Goal: Information Seeking & Learning: Learn about a topic

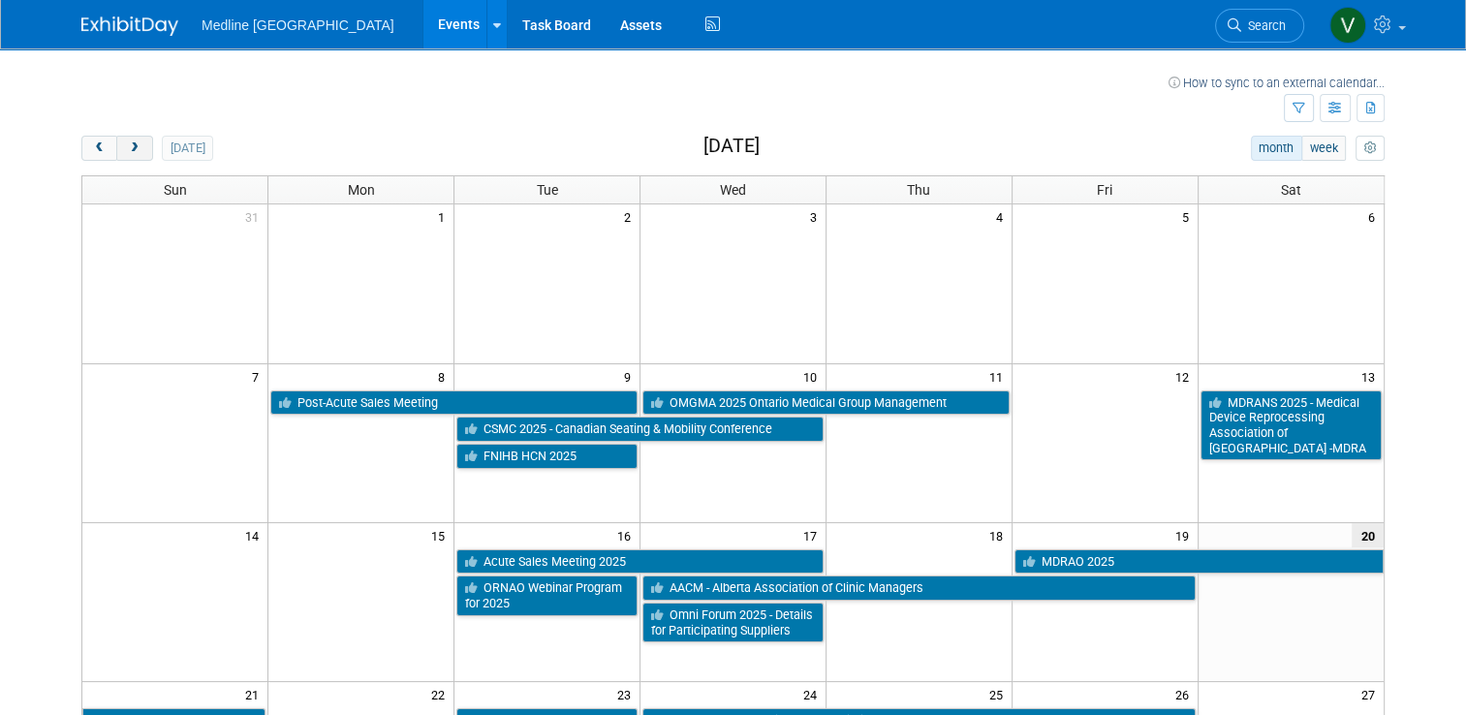
click at [116, 146] on button "next" at bounding box center [134, 148] width 36 height 25
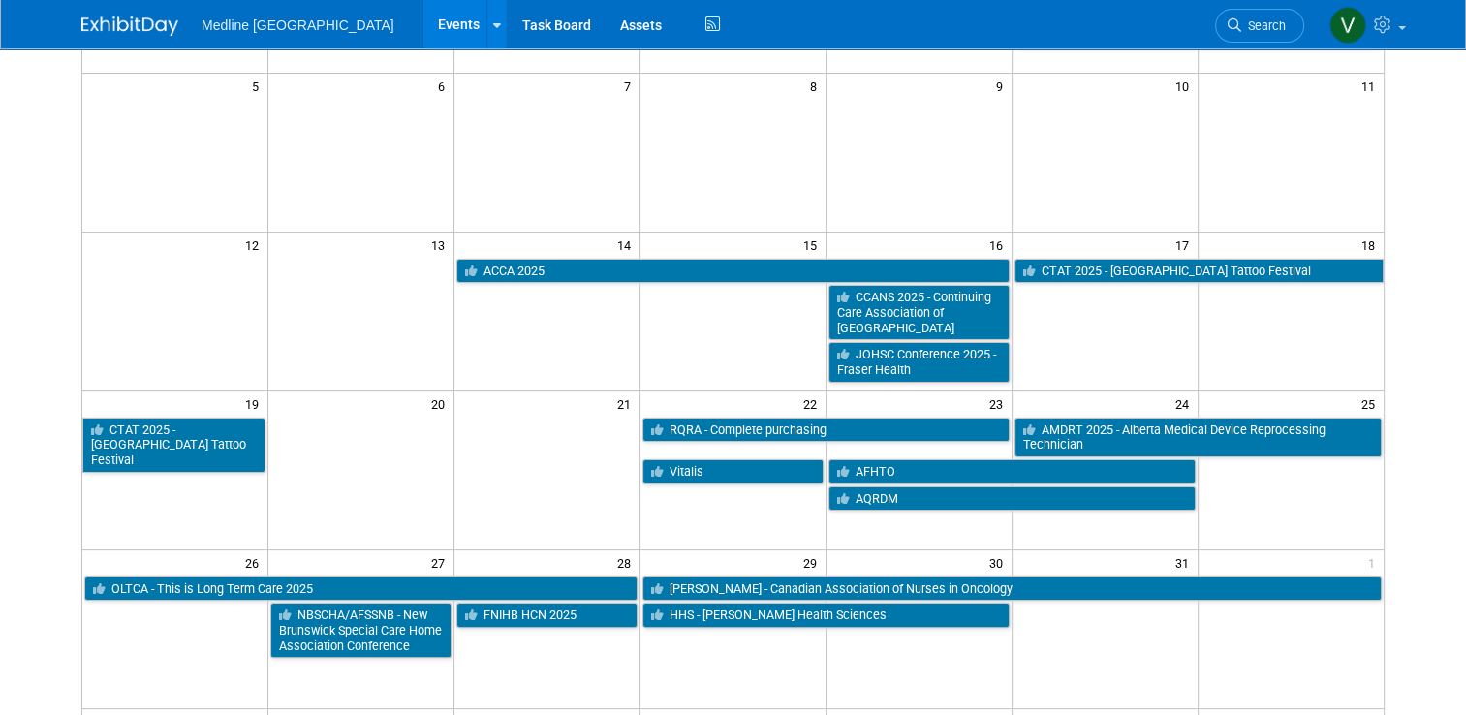
scroll to position [387, 0]
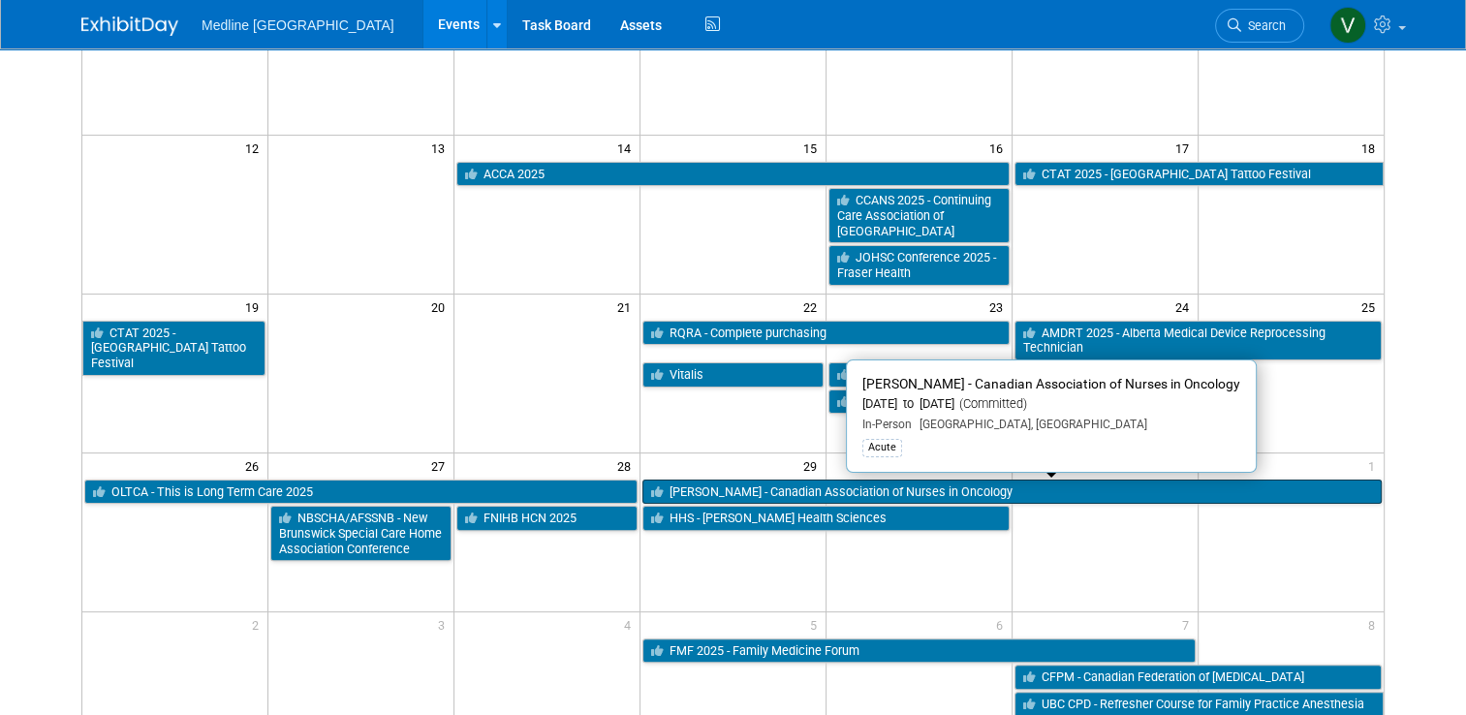
click at [734, 496] on link "[PERSON_NAME] - Canadian Association of Nurses in Oncology" at bounding box center [1011, 491] width 739 height 25
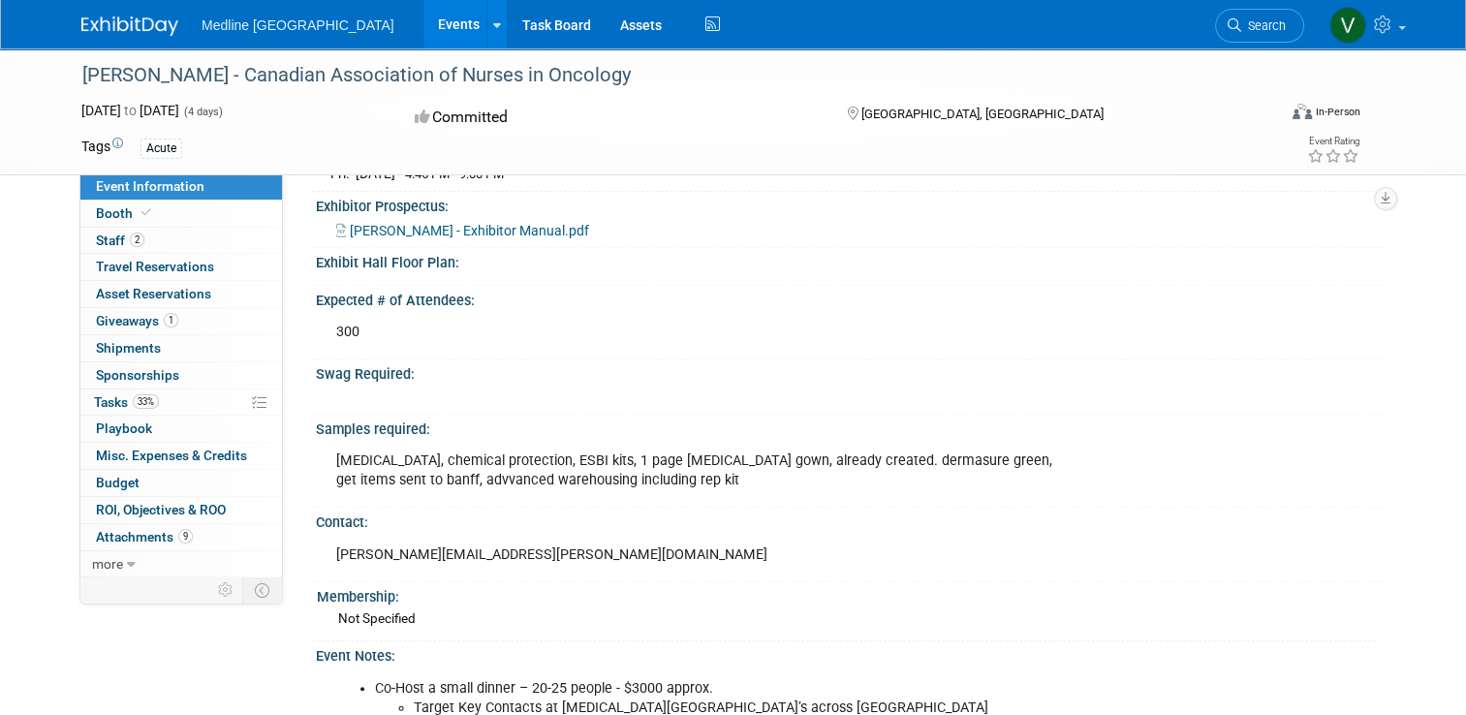
scroll to position [134, 0]
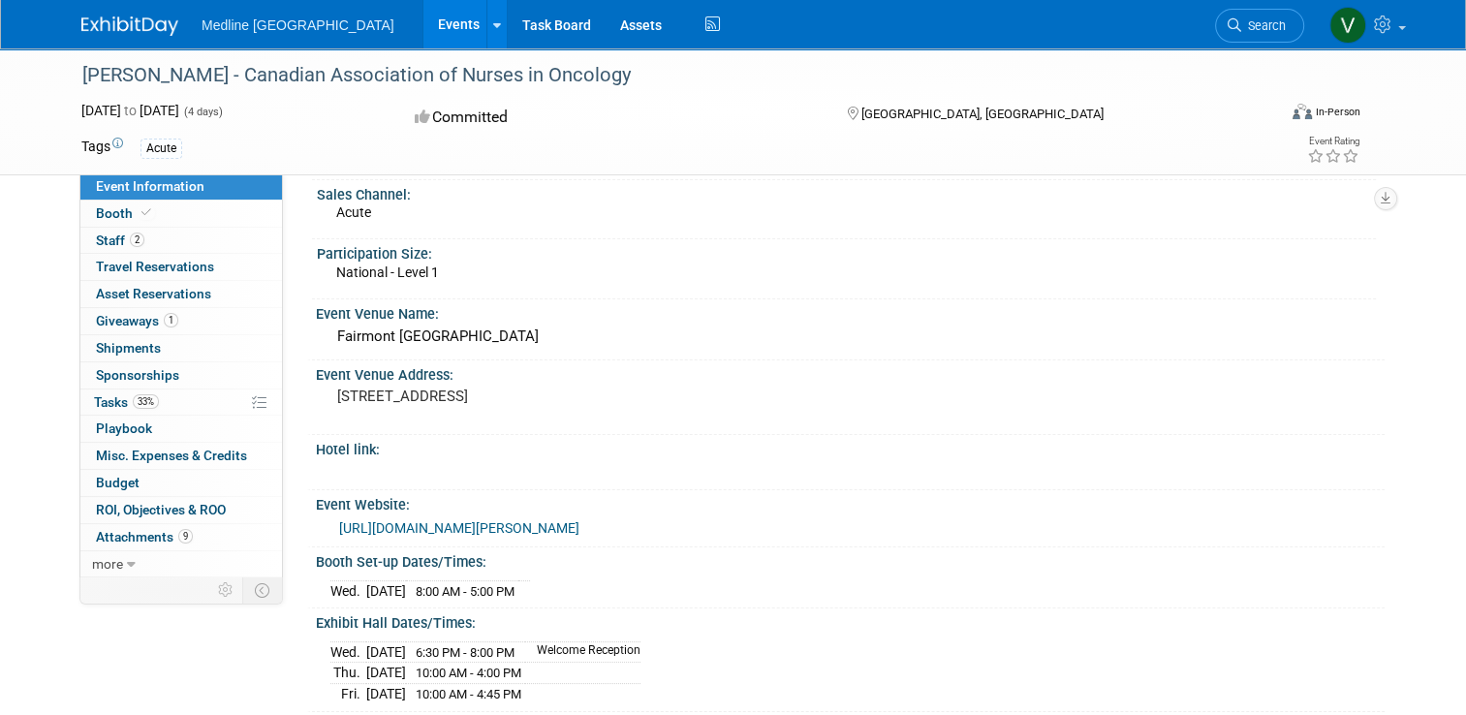
click at [117, 33] on img at bounding box center [129, 25] width 97 height 19
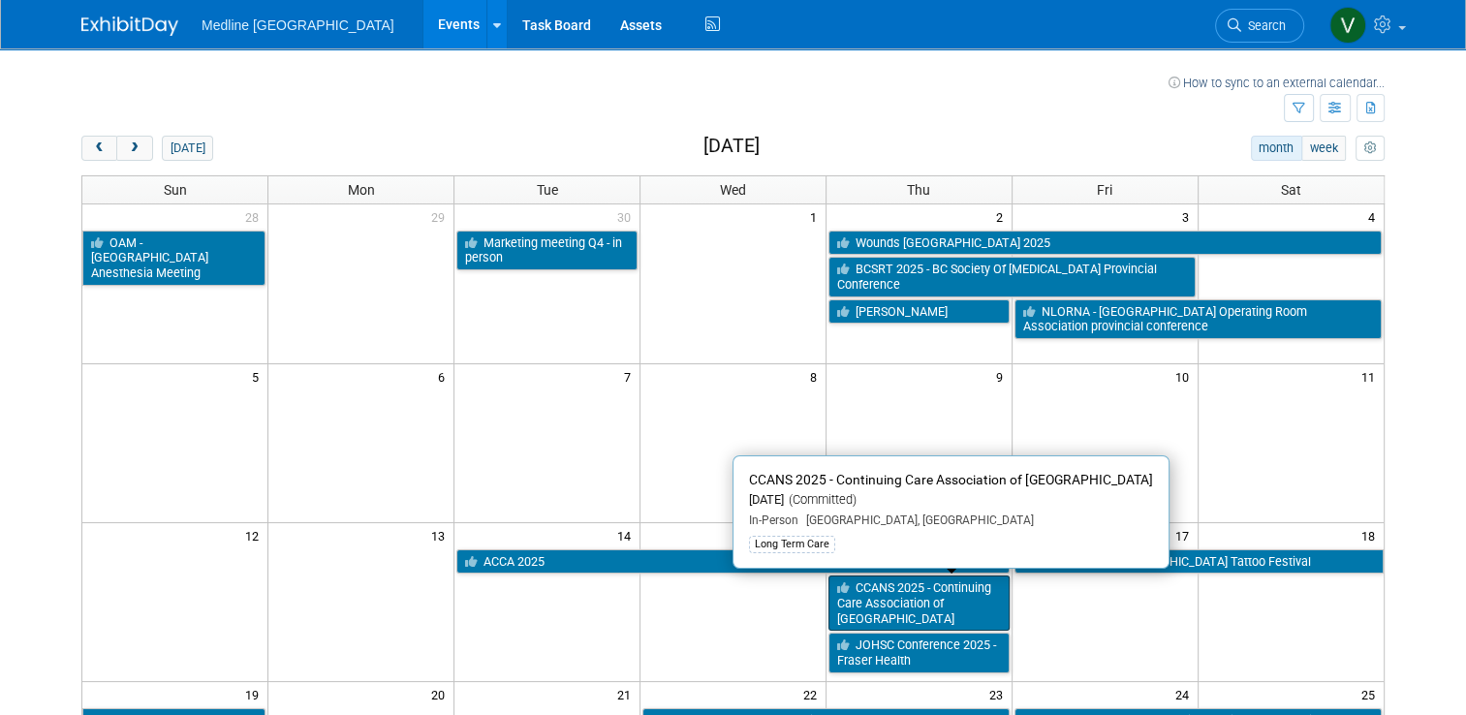
click at [933, 591] on link "CCANS 2025 - Continuing Care Association of [GEOGRAPHIC_DATA]" at bounding box center [918, 602] width 181 height 55
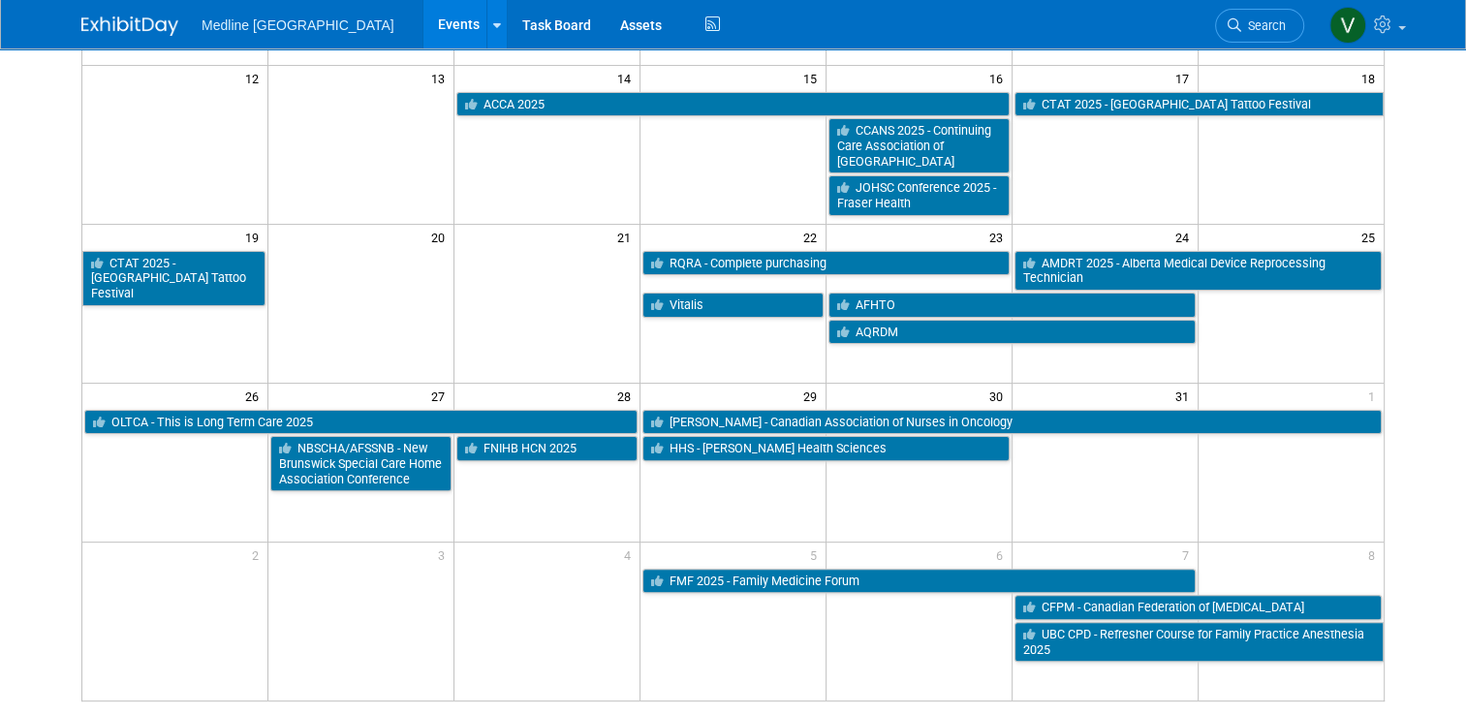
scroll to position [263, 0]
